Goal: Task Accomplishment & Management: Manage account settings

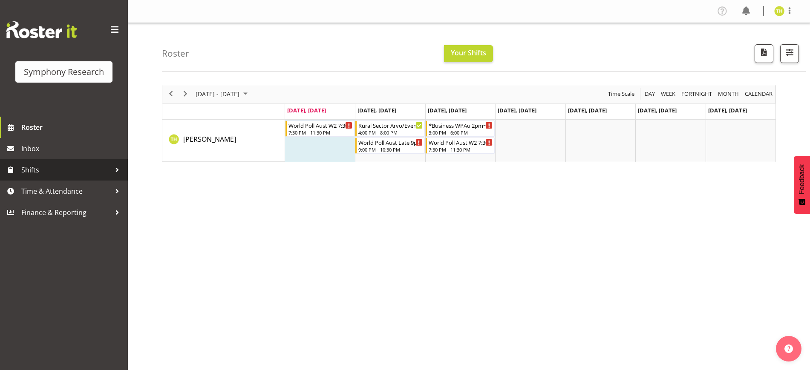
click at [107, 174] on span "Shifts" at bounding box center [65, 170] width 89 height 13
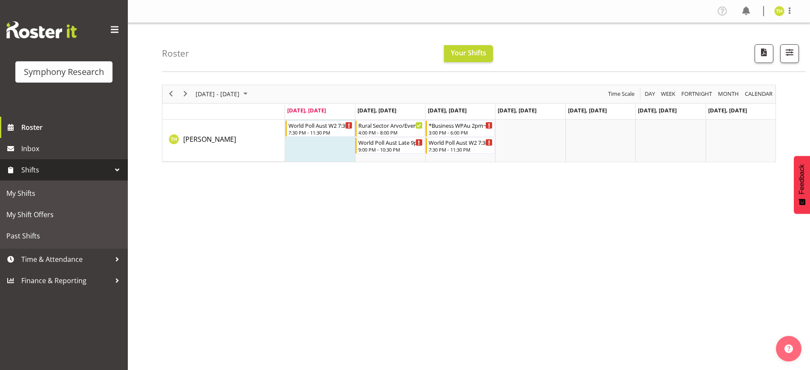
click at [99, 172] on span "Shifts" at bounding box center [65, 170] width 89 height 13
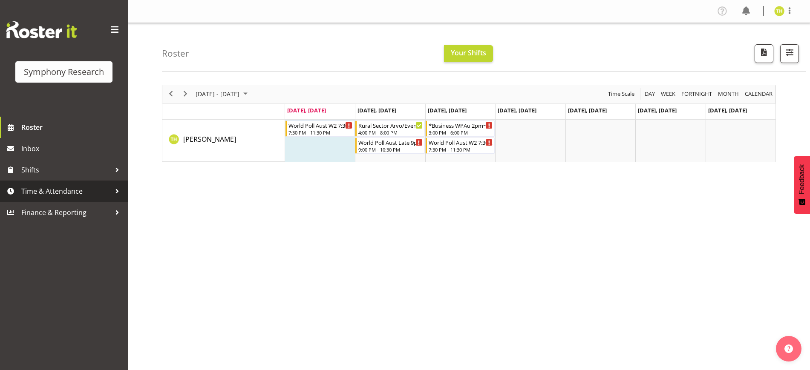
click at [95, 190] on span "Time & Attendance" at bounding box center [65, 191] width 89 height 13
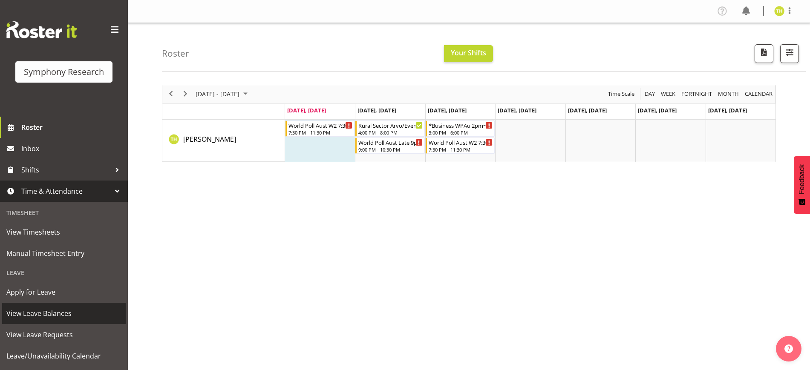
scroll to position [80, 0]
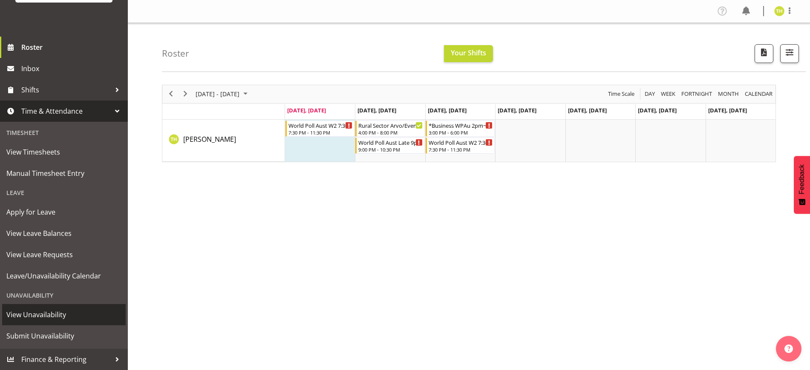
click at [45, 321] on span "View Unavailability" at bounding box center [63, 314] width 115 height 13
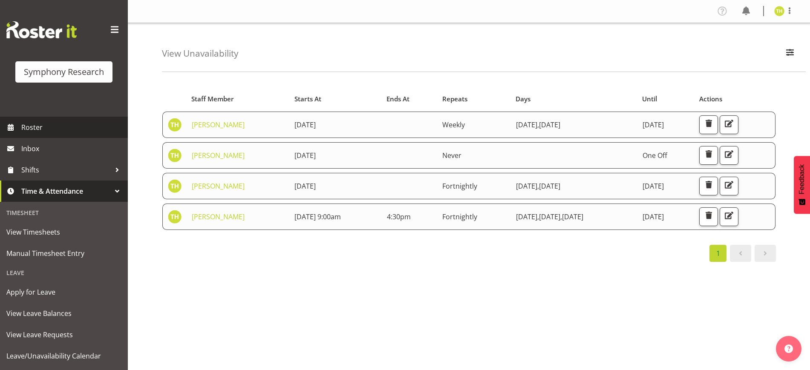
click at [42, 130] on span "Roster" at bounding box center [72, 127] width 102 height 13
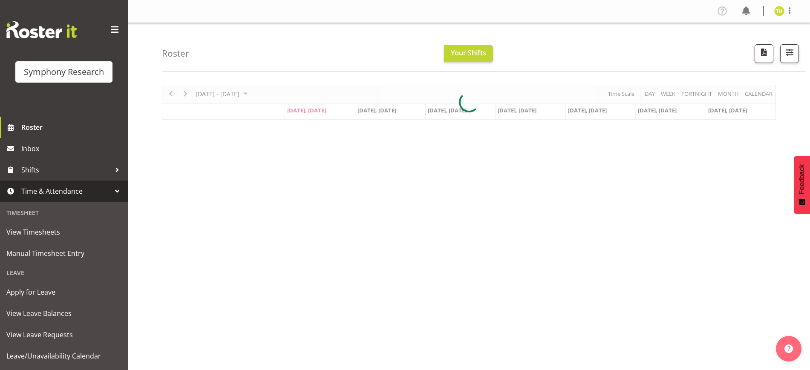
click at [111, 190] on div at bounding box center [117, 191] width 13 height 13
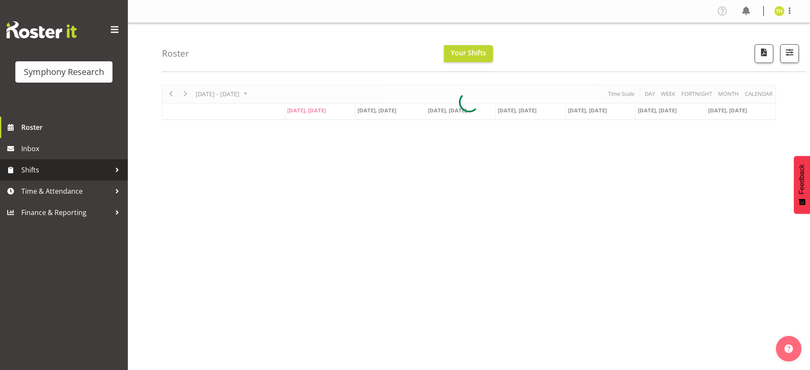
click at [114, 171] on div at bounding box center [117, 170] width 13 height 13
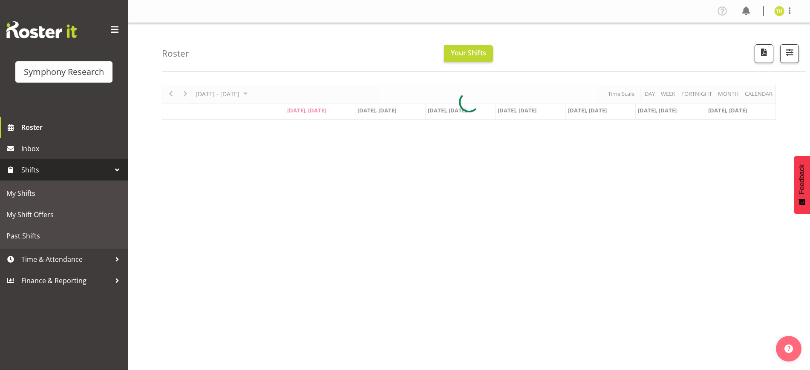
click at [115, 170] on div at bounding box center [117, 170] width 13 height 13
